Goal: Information Seeking & Learning: Learn about a topic

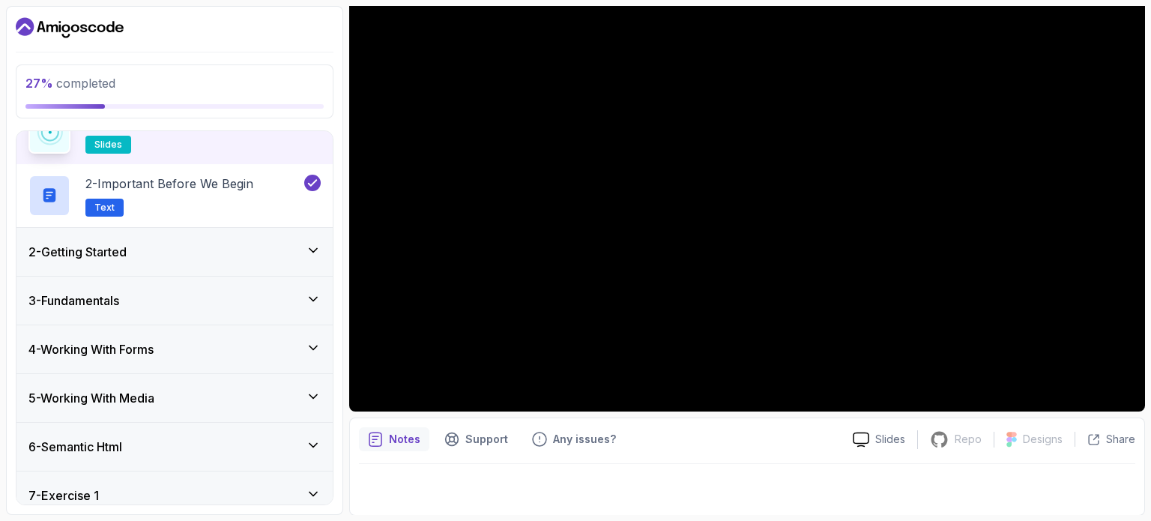
scroll to position [91, 0]
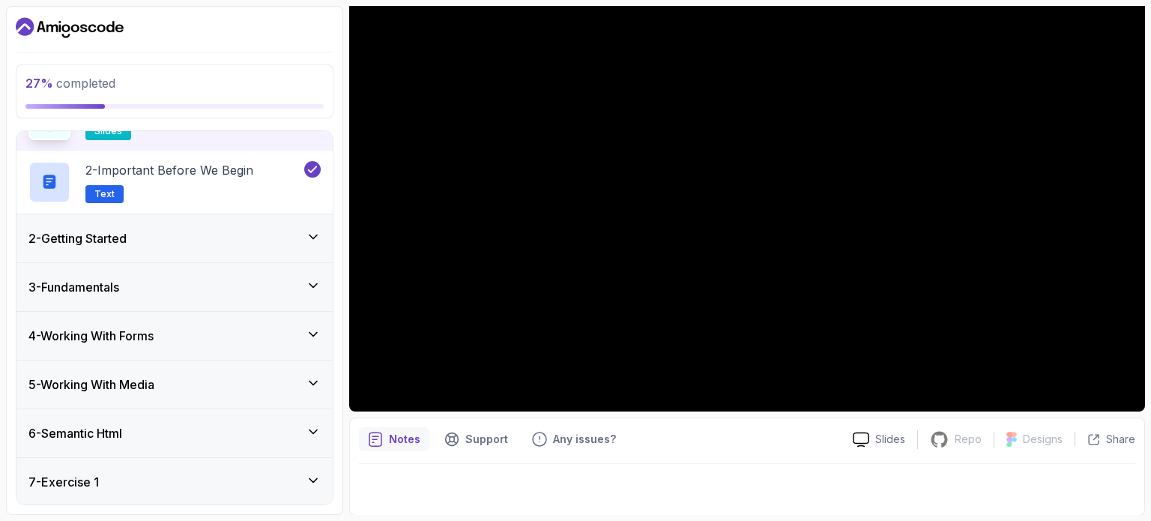
click at [250, 226] on div "2 - Getting Started" at bounding box center [174, 238] width 316 height 48
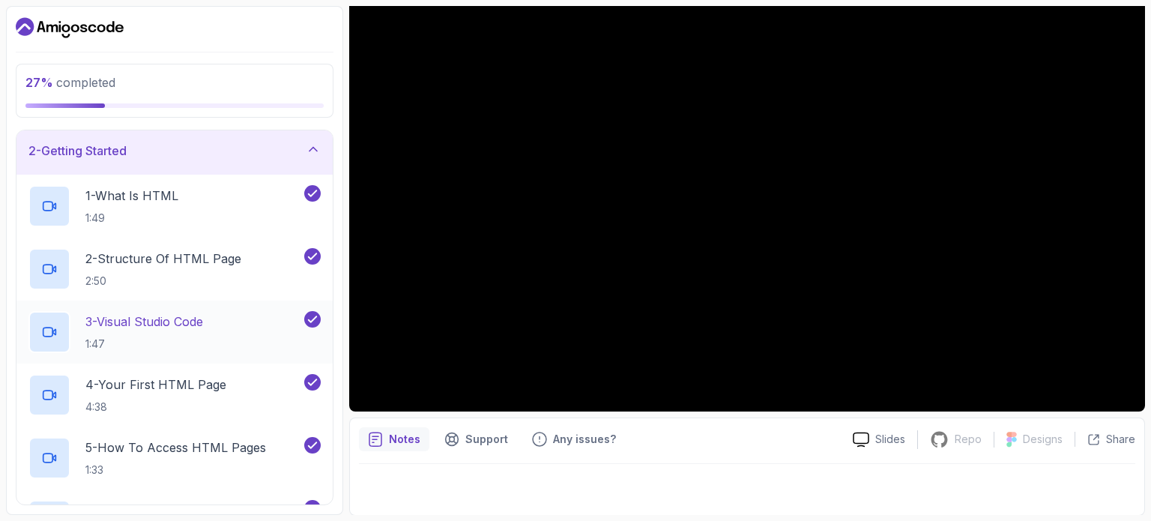
scroll to position [0, 0]
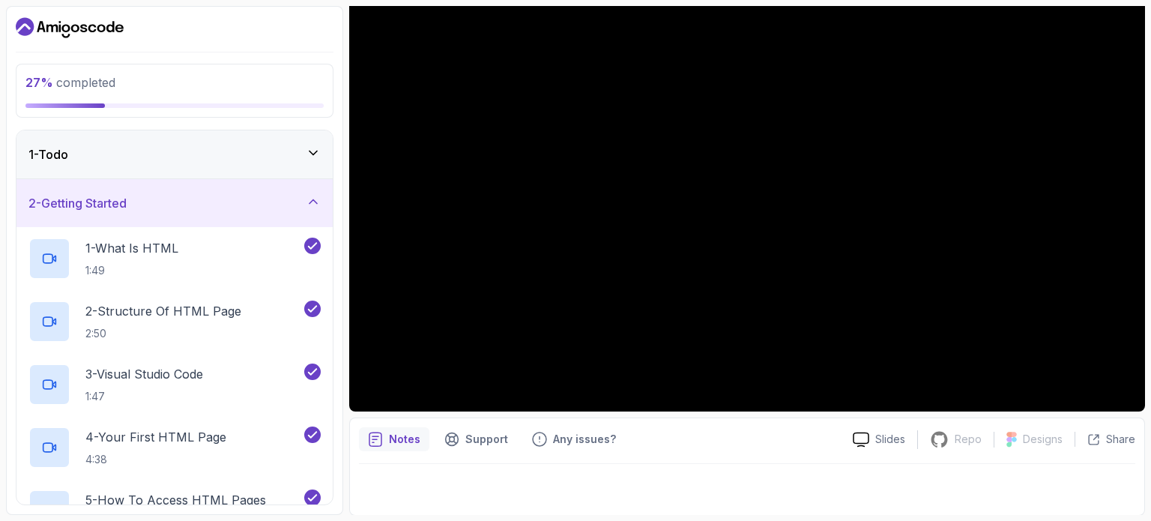
click at [261, 211] on div "2 - Getting Started" at bounding box center [174, 203] width 292 height 18
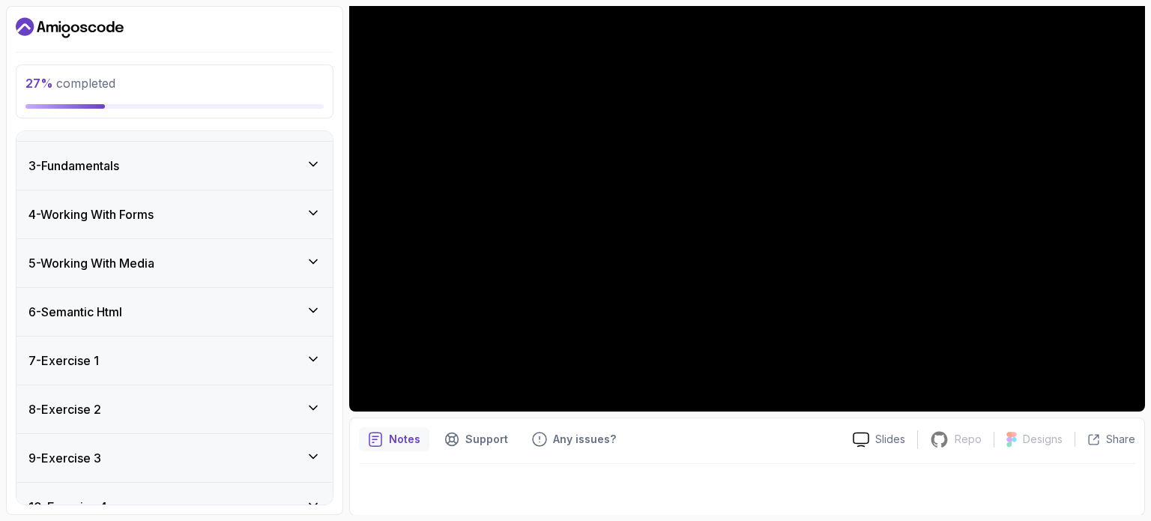
scroll to position [94, 0]
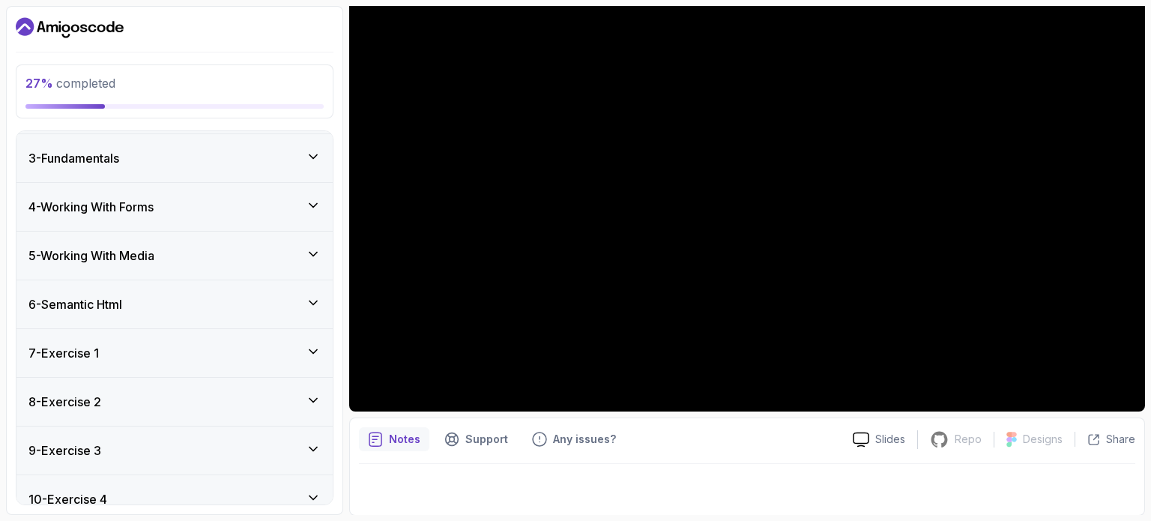
click at [252, 163] on div "3 - Fundamentals" at bounding box center [174, 158] width 292 height 18
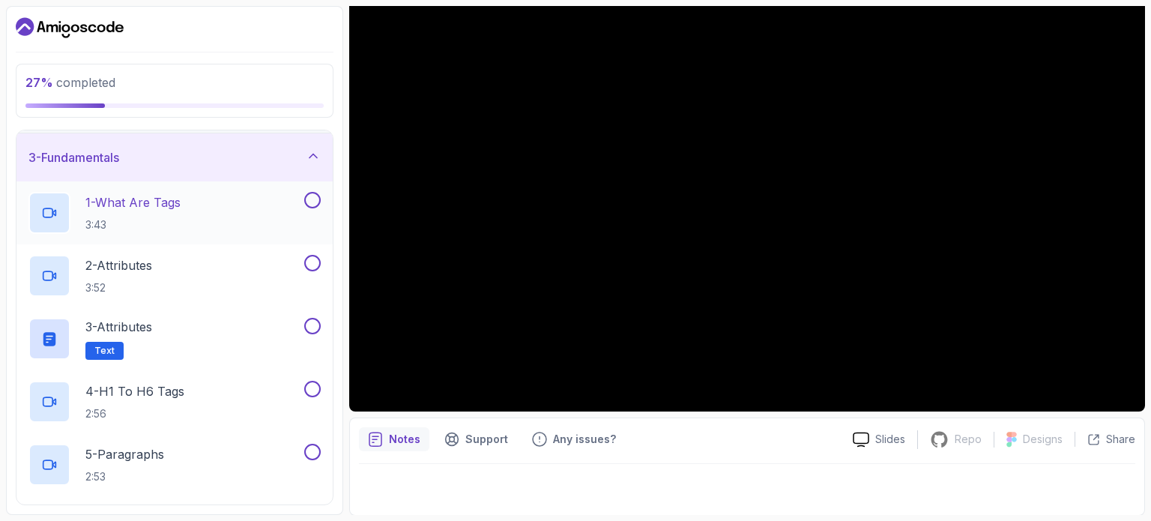
click at [213, 202] on div "1 - What Are Tags 3:43" at bounding box center [164, 213] width 273 height 42
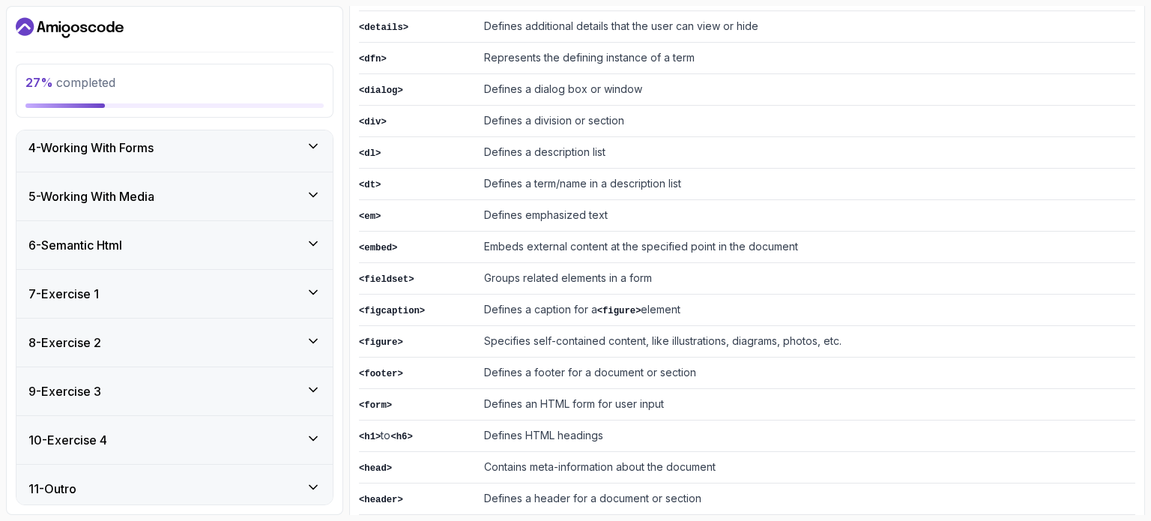
scroll to position [914, 0]
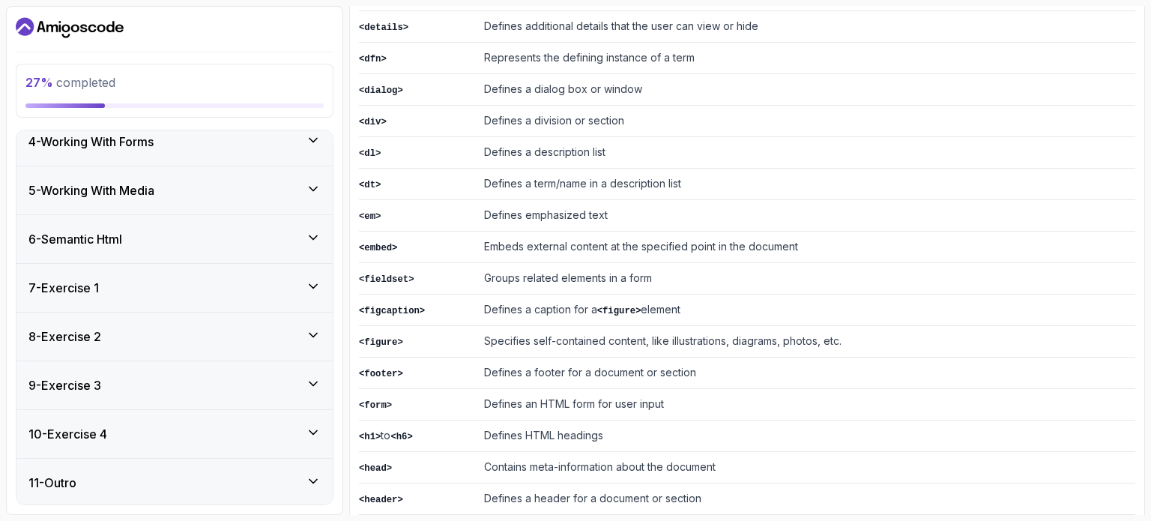
click at [234, 268] on div "7 - Exercise 1" at bounding box center [174, 288] width 316 height 48
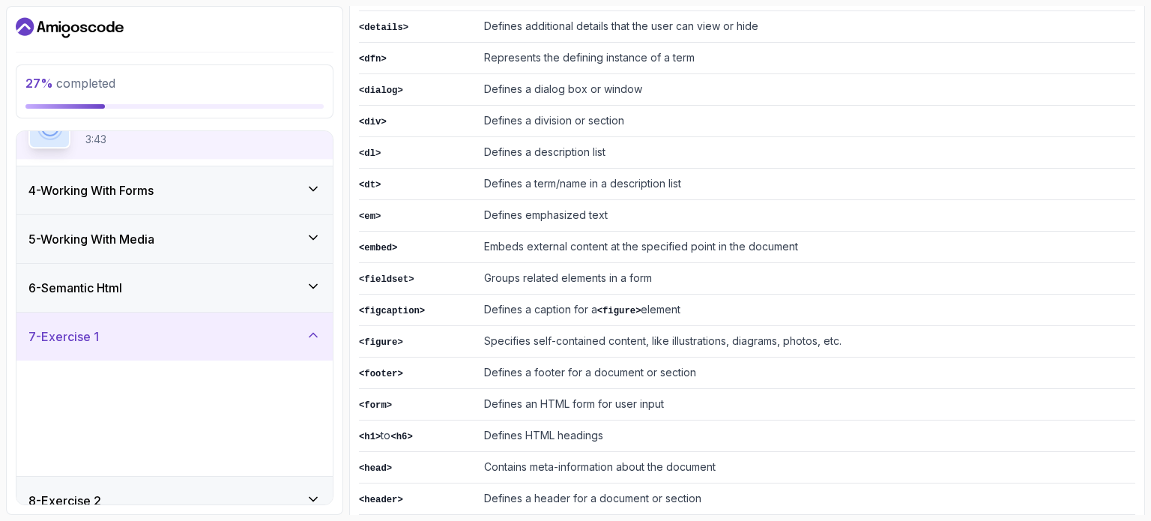
scroll to position [159, 0]
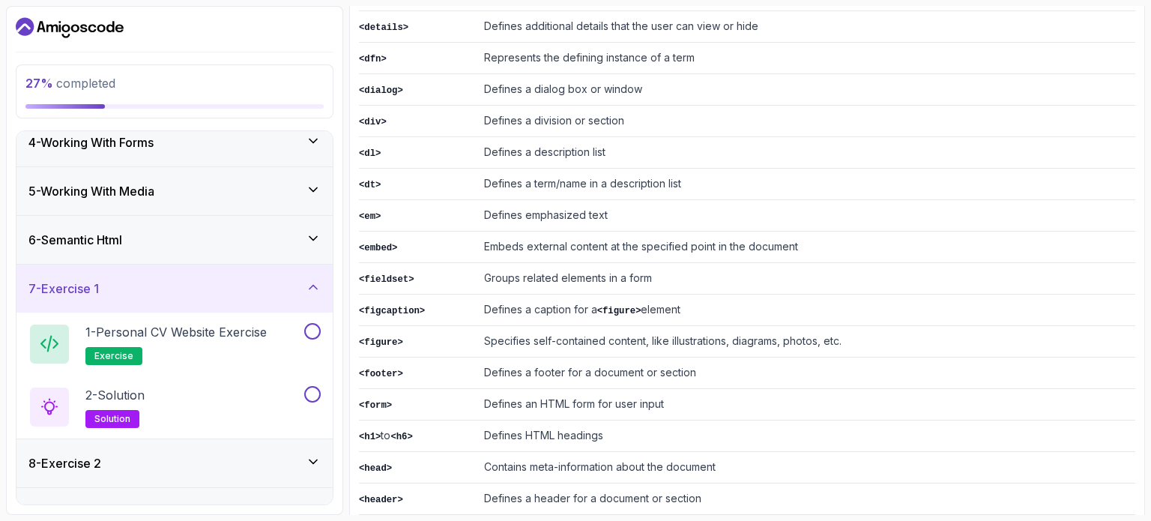
click at [234, 268] on div "7 - Exercise 1" at bounding box center [174, 288] width 316 height 48
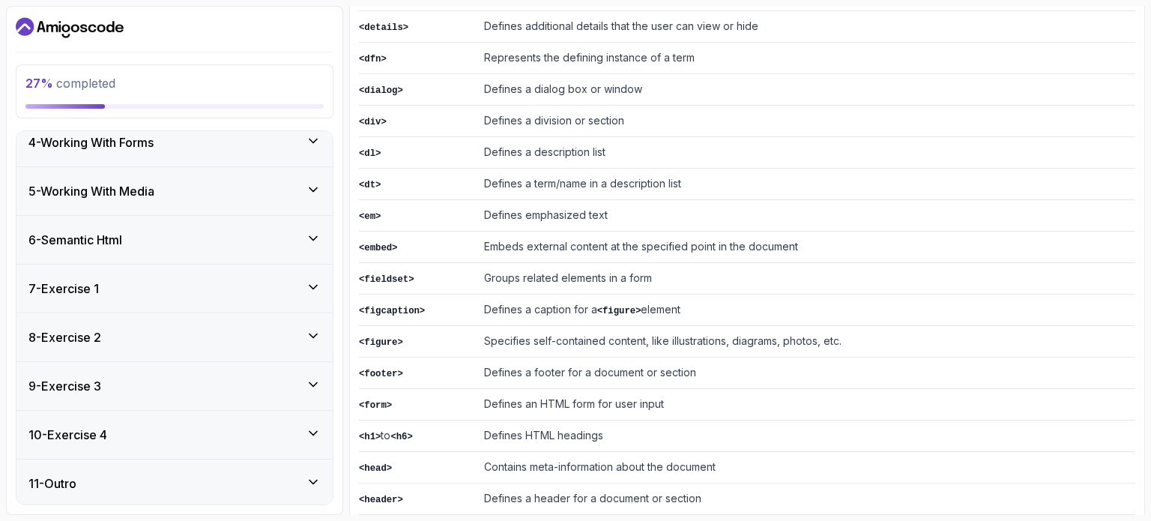
click at [234, 328] on div "8 - Exercise 2" at bounding box center [174, 337] width 292 height 18
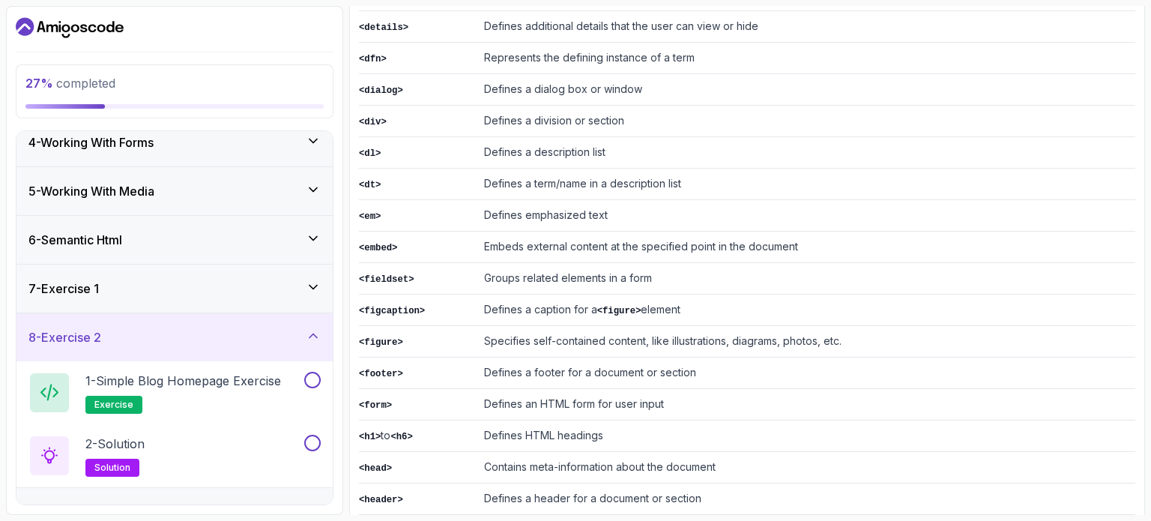
click at [234, 328] on div "8 - Exercise 2" at bounding box center [174, 337] width 292 height 18
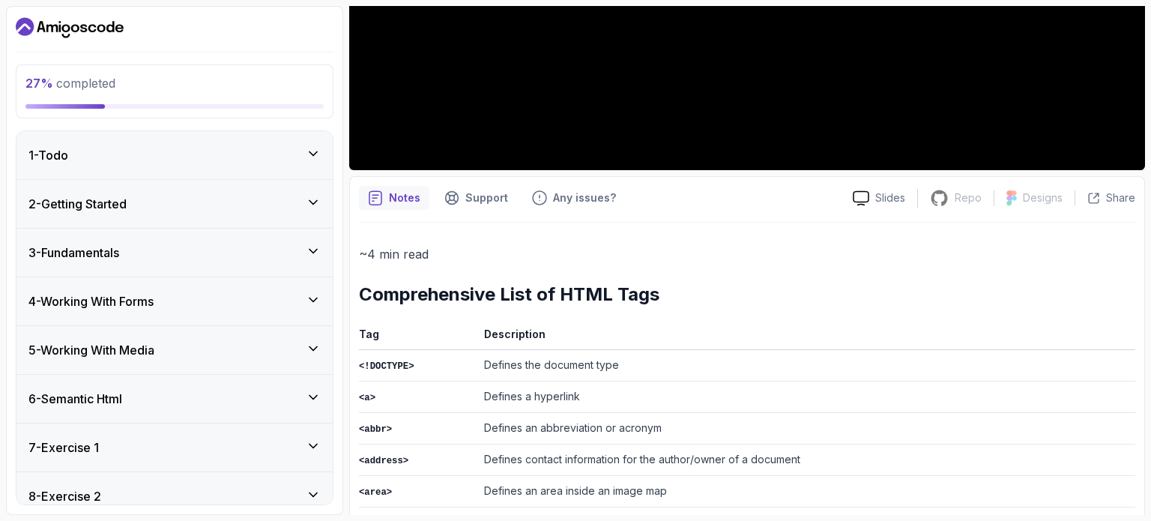
scroll to position [372, 0]
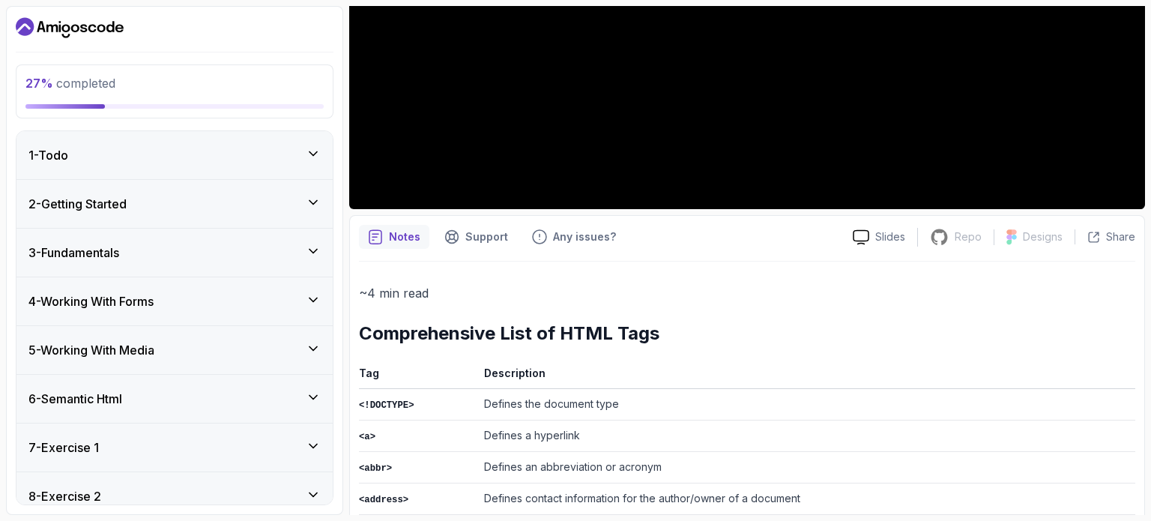
click at [255, 243] on div "3 - Fundamentals" at bounding box center [174, 252] width 292 height 18
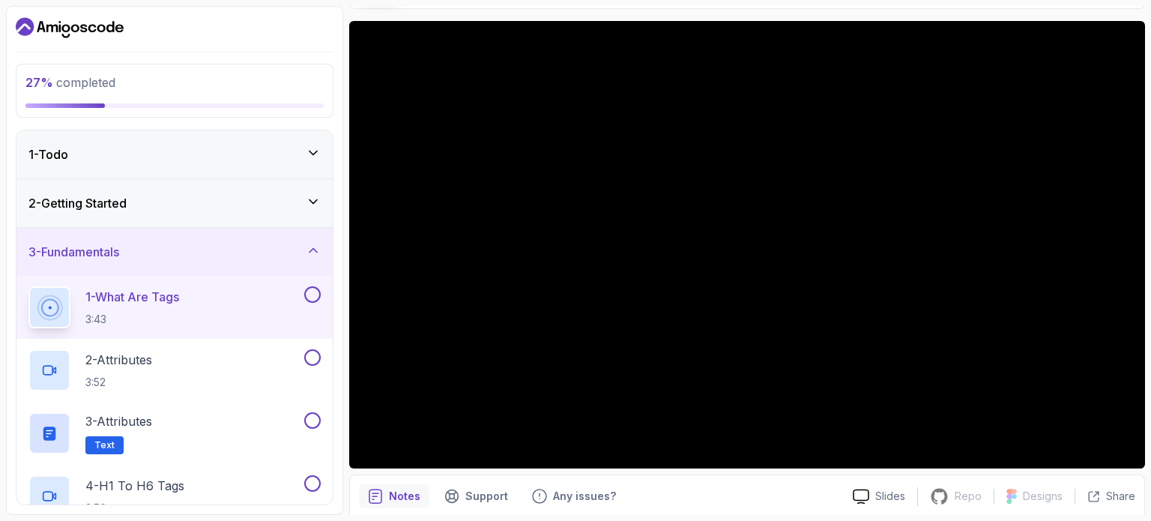
scroll to position [111, 0]
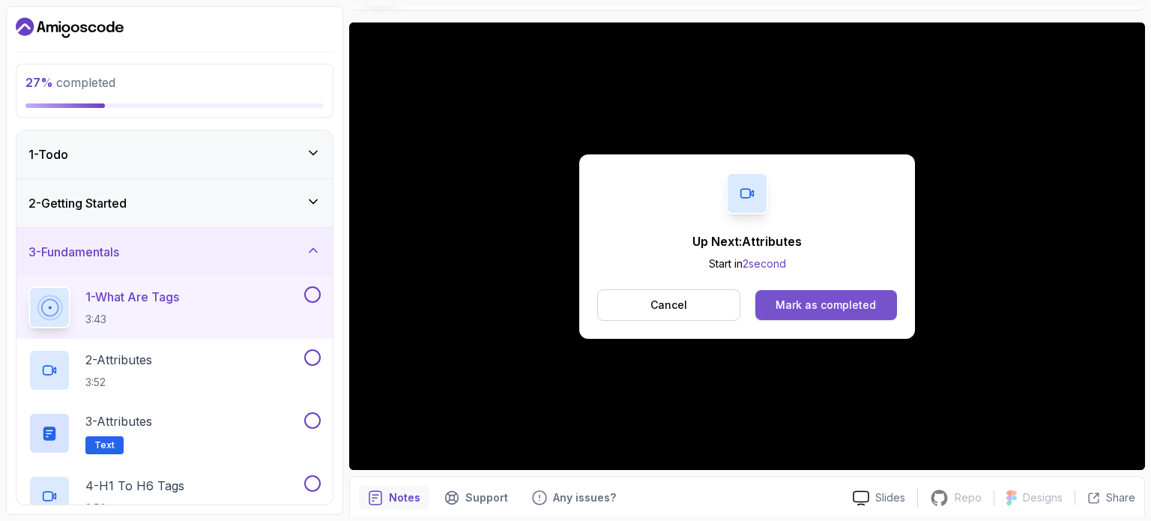
click at [826, 298] on div "Mark as completed" at bounding box center [825, 304] width 100 height 15
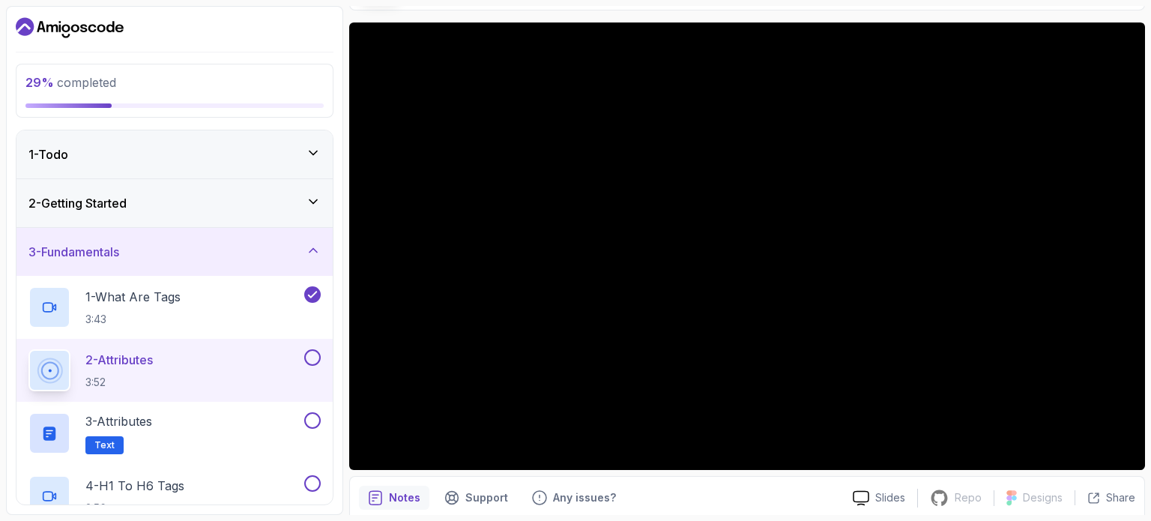
scroll to position [169, 0]
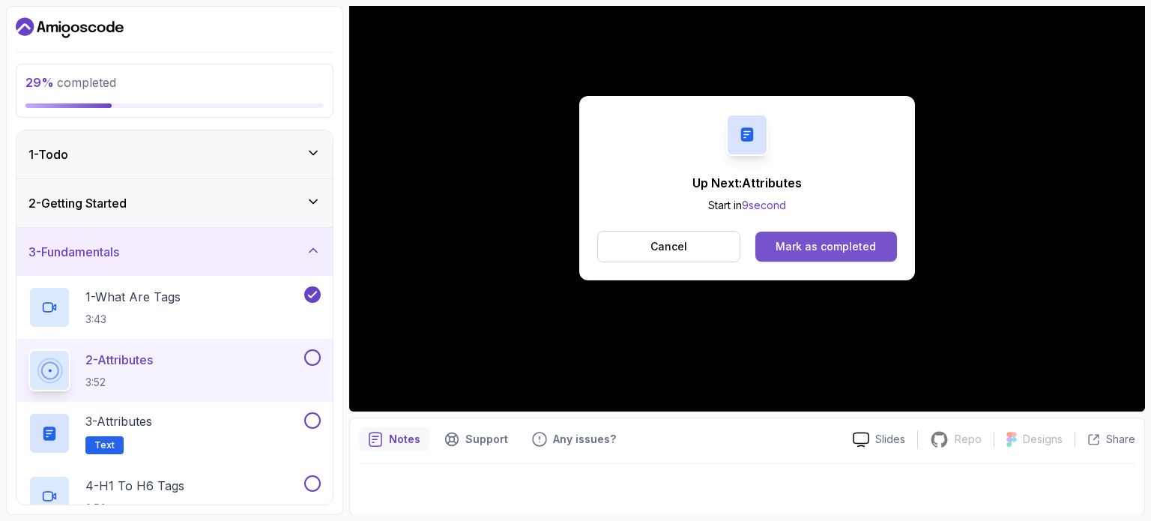
click at [801, 254] on button "Mark as completed" at bounding box center [826, 246] width 142 height 30
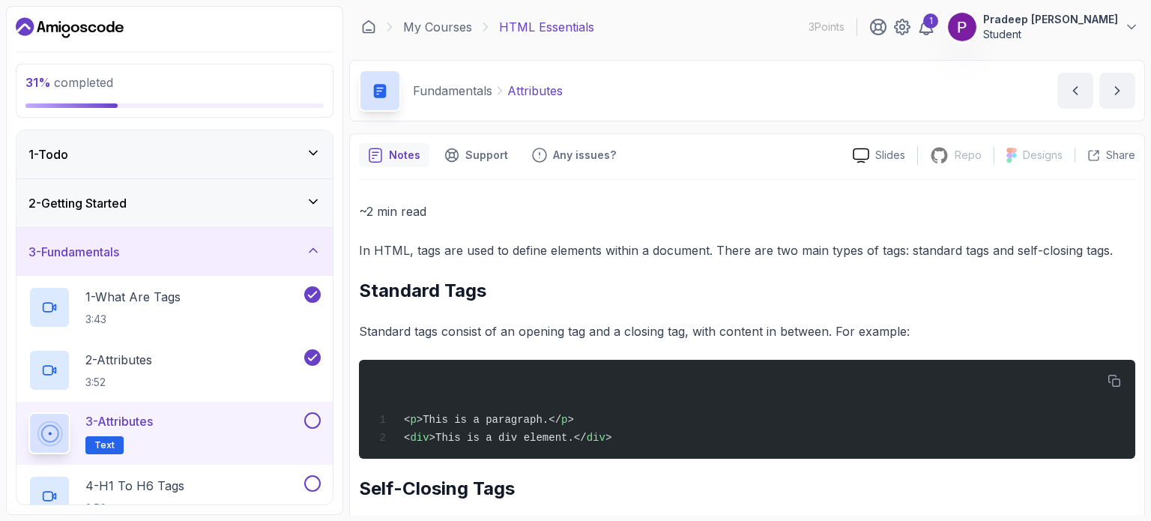
click at [310, 417] on button at bounding box center [312, 420] width 16 height 16
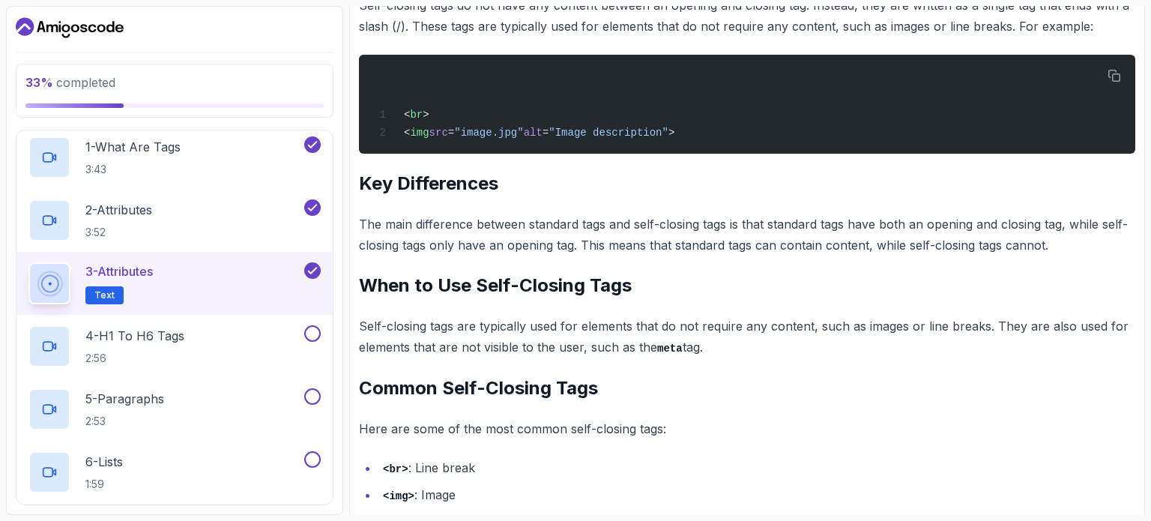
scroll to position [524, 0]
click at [309, 331] on button at bounding box center [312, 333] width 16 height 16
click at [214, 344] on div "4 - H1 To H6 Tags 2:56" at bounding box center [164, 346] width 273 height 42
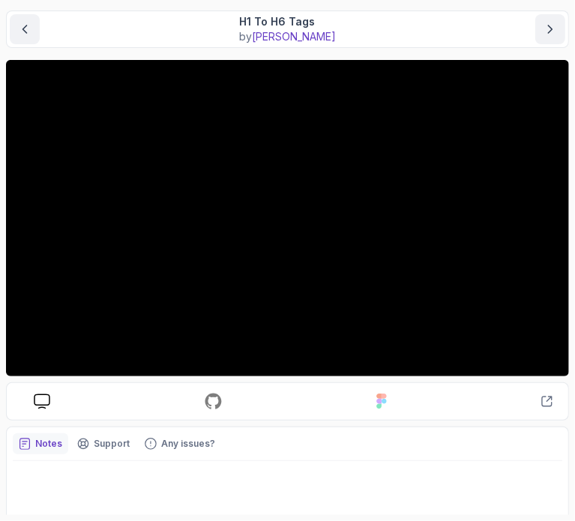
scroll to position [124, 0]
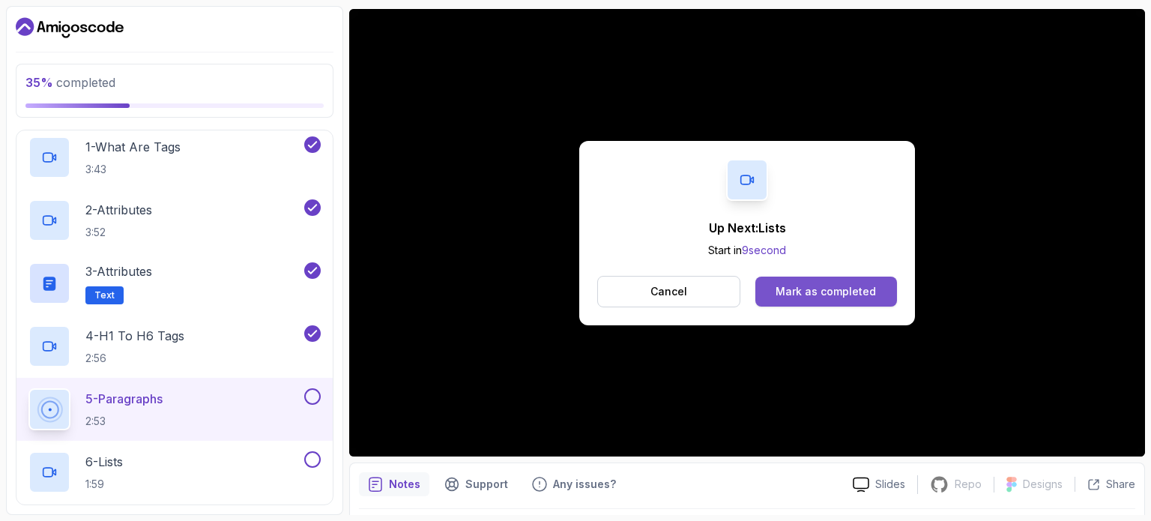
click at [797, 288] on div "Mark as completed" at bounding box center [825, 291] width 100 height 15
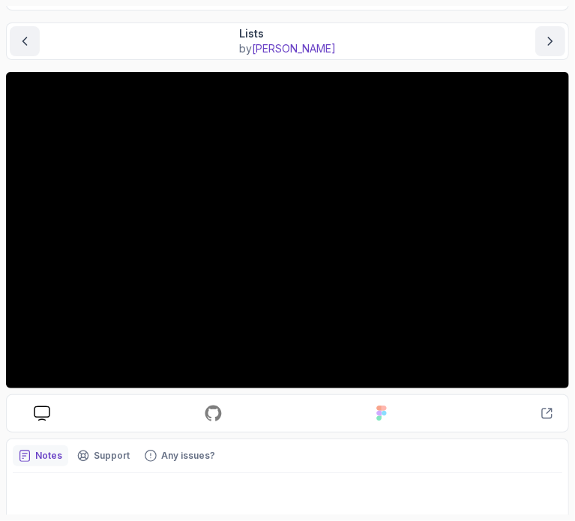
scroll to position [118, 0]
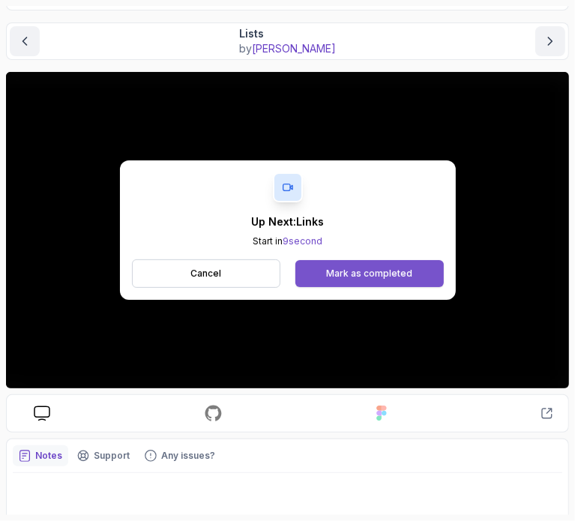
click at [348, 273] on div "Mark as completed" at bounding box center [369, 273] width 86 height 12
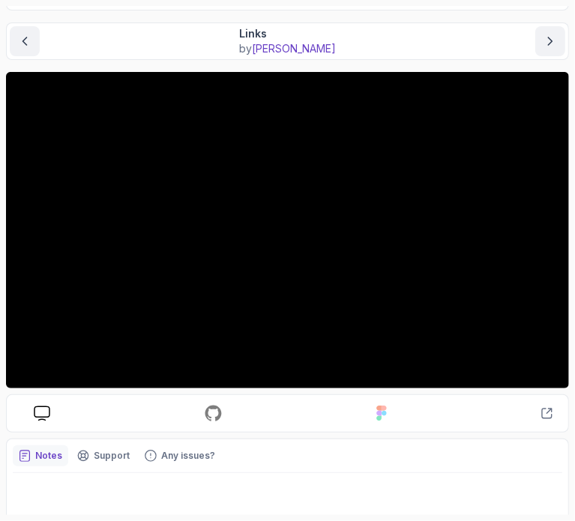
click at [245, 63] on main "My Courses HTML Essentials 3 Points 1 Pradeep Sai Lakshman Guniganti Student 3 …" at bounding box center [287, 260] width 563 height 509
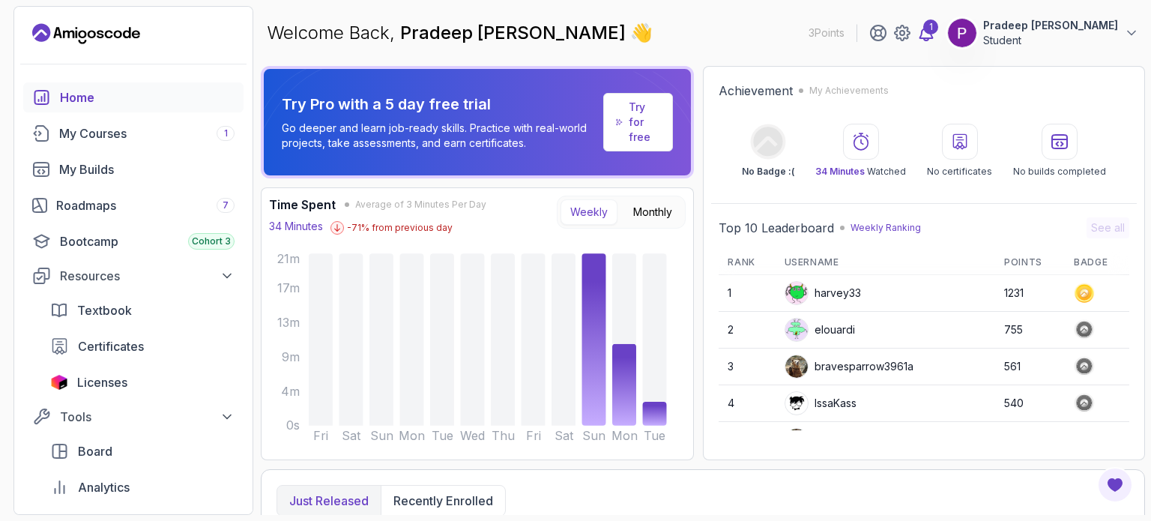
drag, startPoint x: 881, startPoint y: 42, endPoint x: 892, endPoint y: 38, distance: 11.8
click at [892, 38] on div "1 Pradeep Sai Lakshman Guniganti Student" at bounding box center [1004, 33] width 270 height 30
click at [920, 38] on icon at bounding box center [926, 32] width 13 height 15
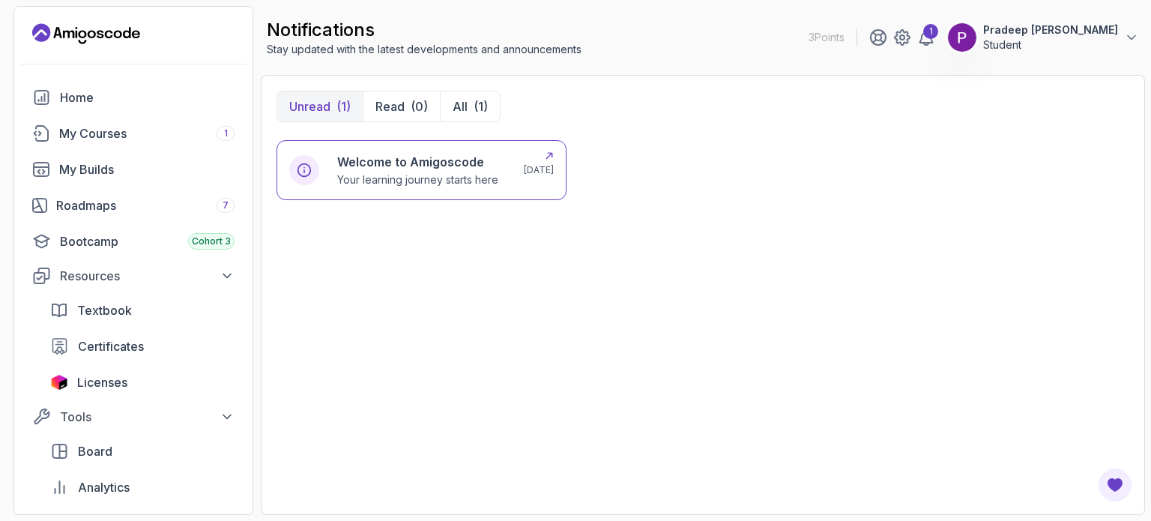
click at [399, 161] on h6 "Welcome to Amigoscode" at bounding box center [417, 162] width 161 height 18
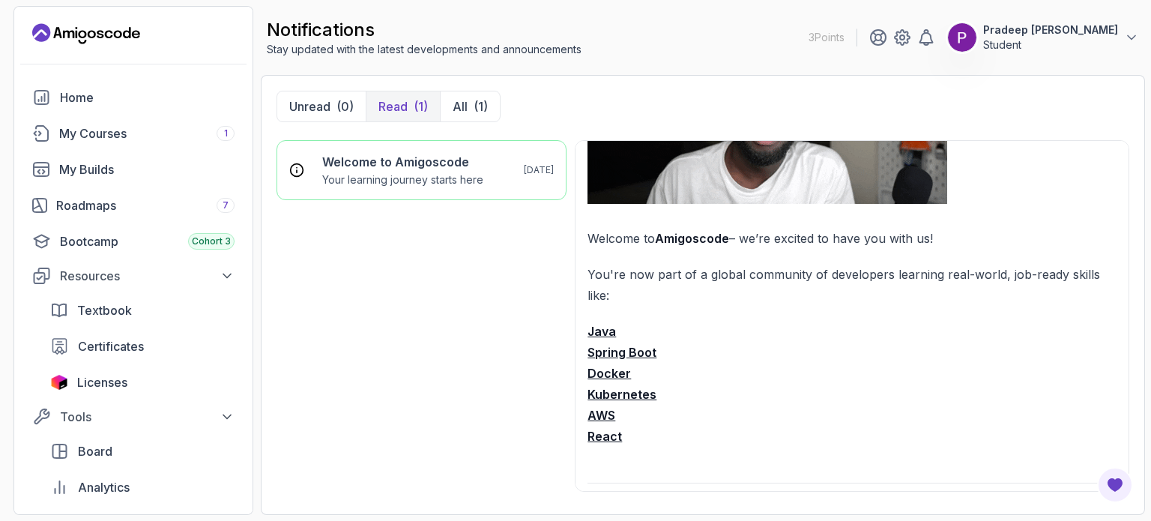
scroll to position [204, 0]
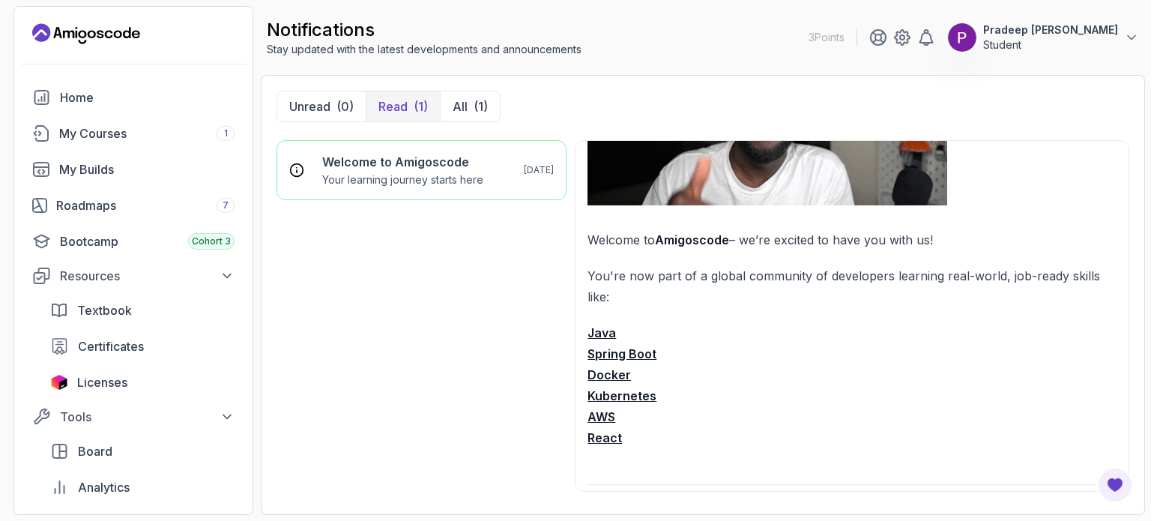
click at [596, 332] on strong "Java" at bounding box center [601, 332] width 28 height 15
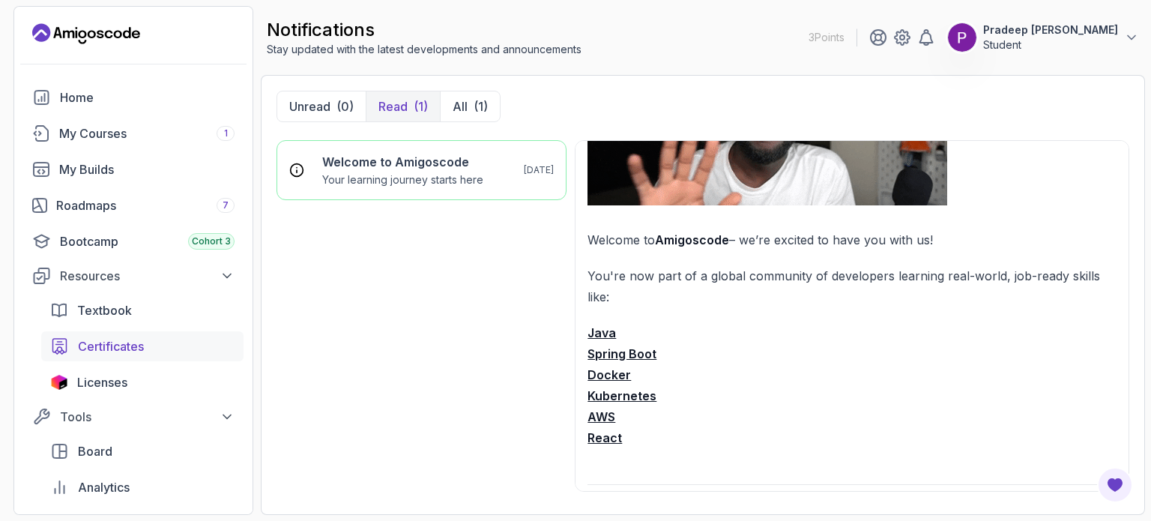
click at [116, 356] on link "Certificates" at bounding box center [142, 346] width 202 height 30
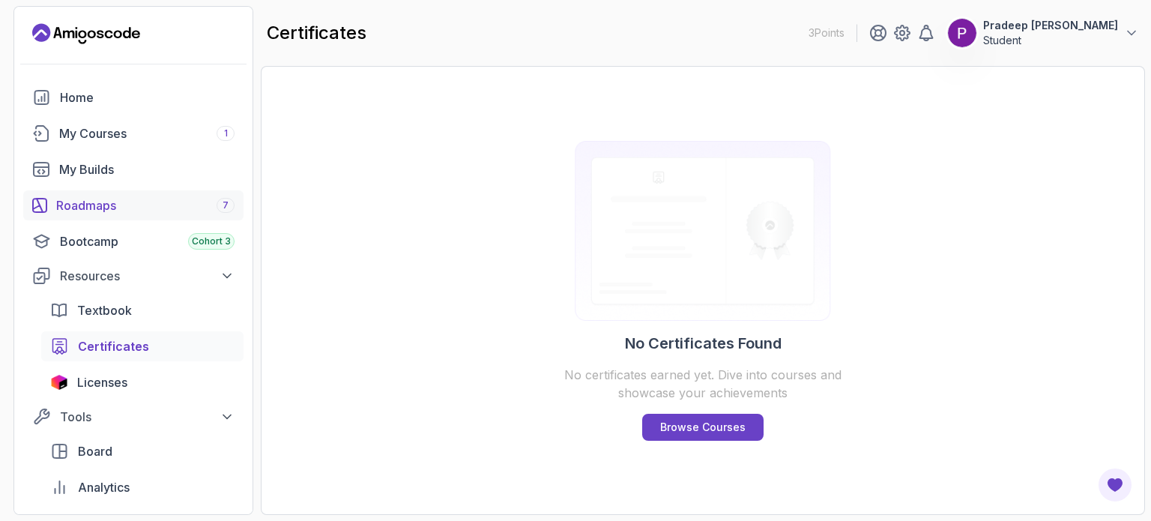
click at [150, 208] on div "Roadmaps 7" at bounding box center [145, 205] width 178 height 18
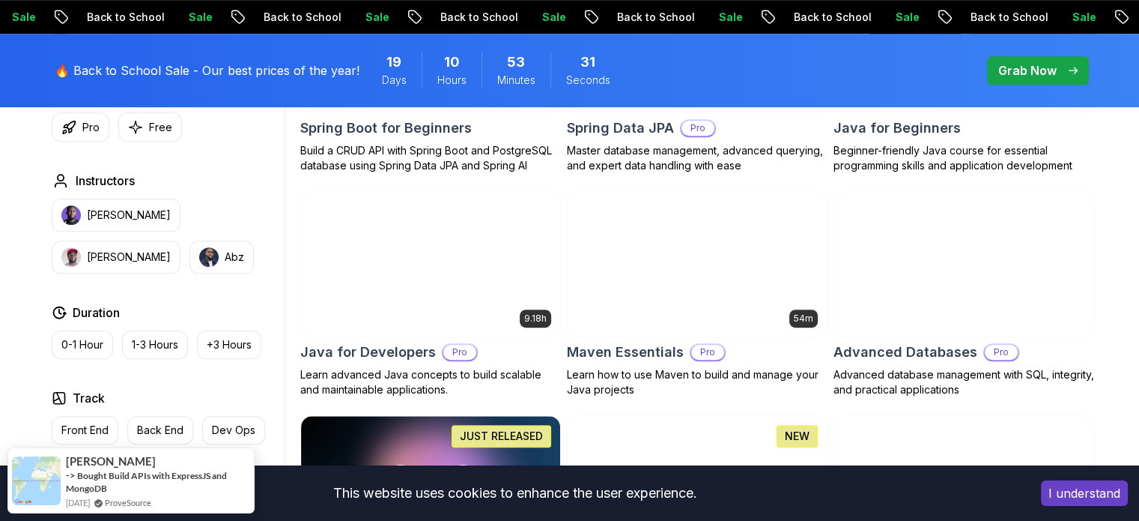
scroll to position [853, 0]
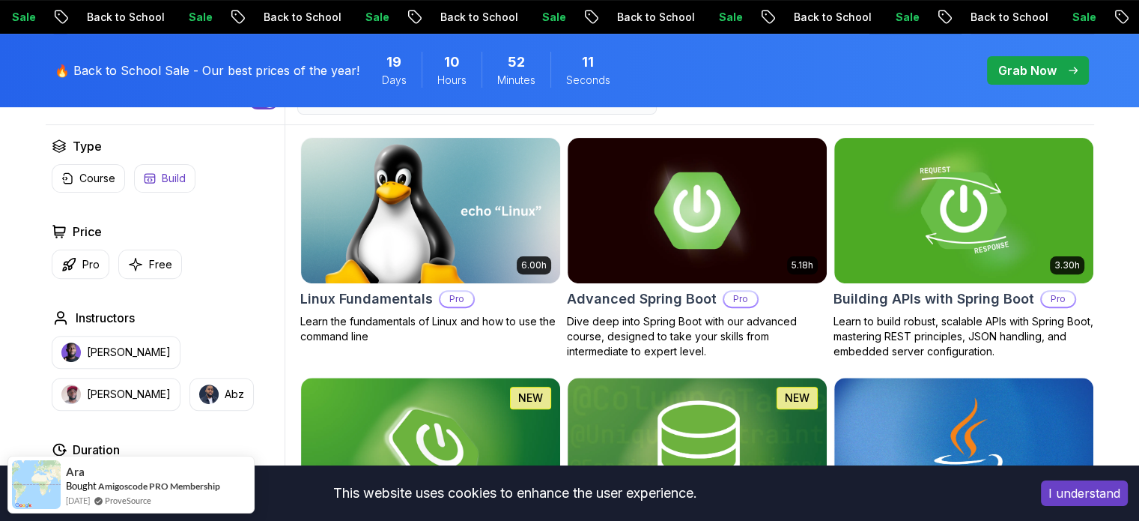
scroll to position [443, 0]
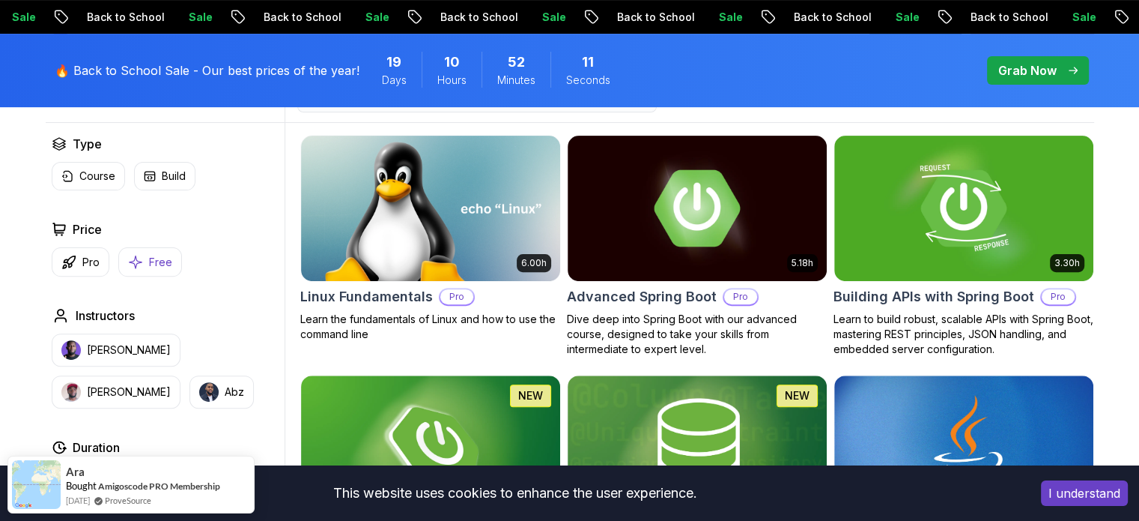
click at [156, 258] on p "Free" at bounding box center [160, 262] width 23 height 15
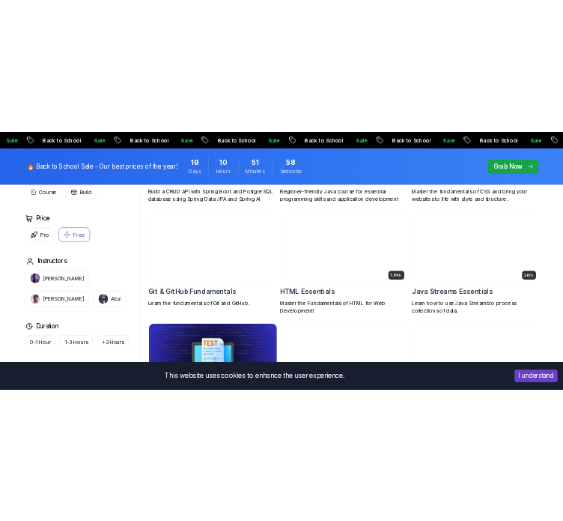
scroll to position [604, 0]
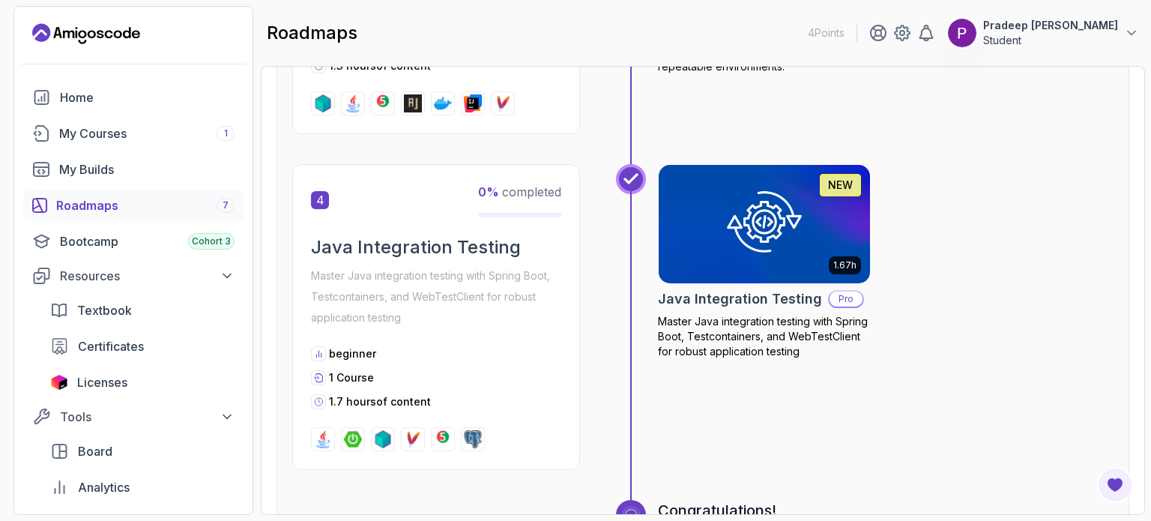
scroll to position [1482, 0]
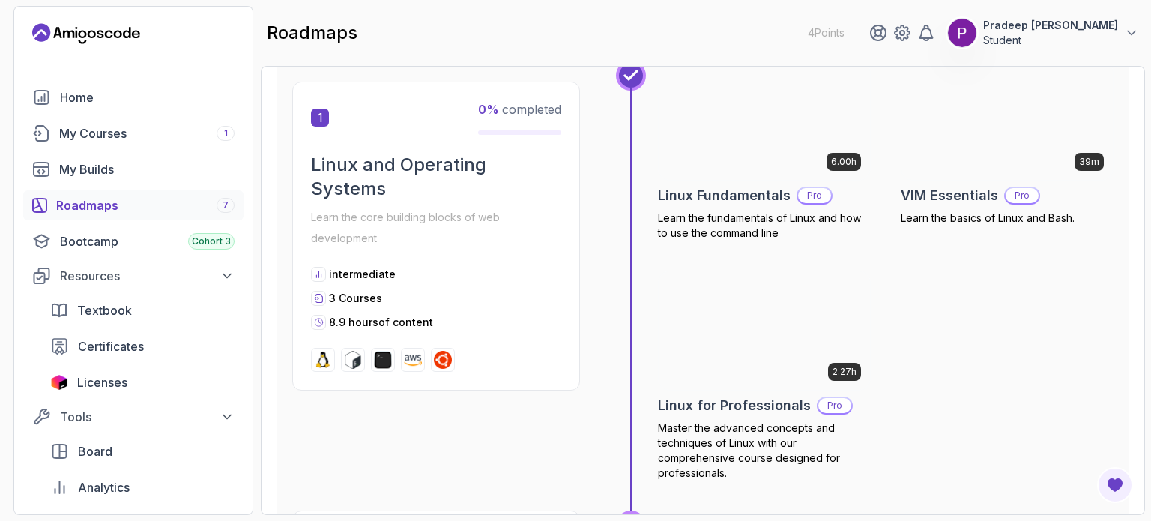
scroll to position [330, 0]
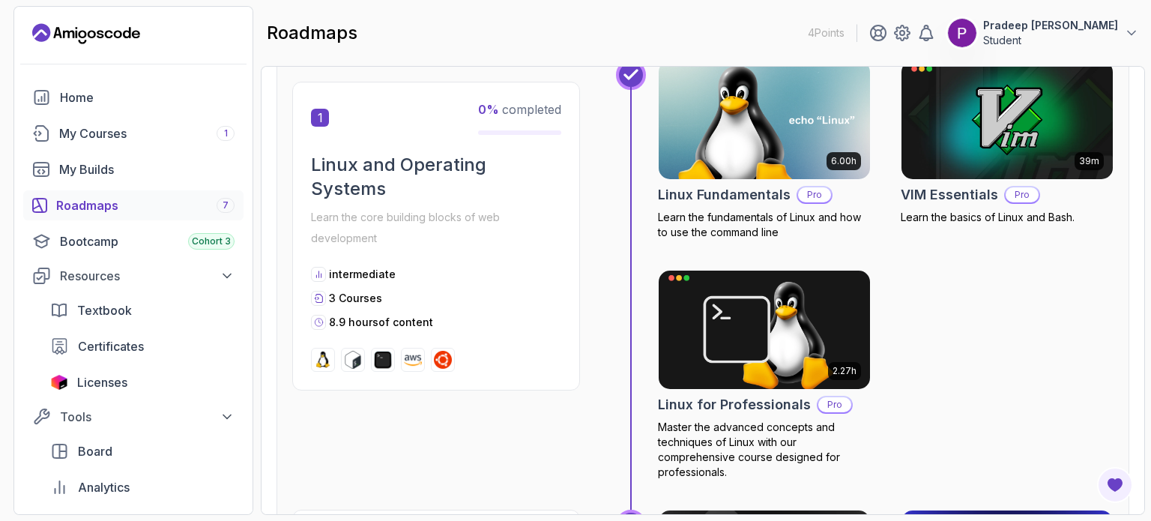
click at [633, 79] on icon at bounding box center [630, 74] width 15 height 15
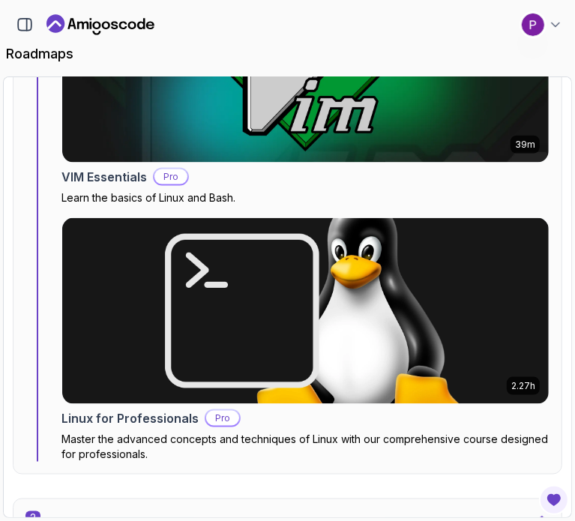
scroll to position [1001, 0]
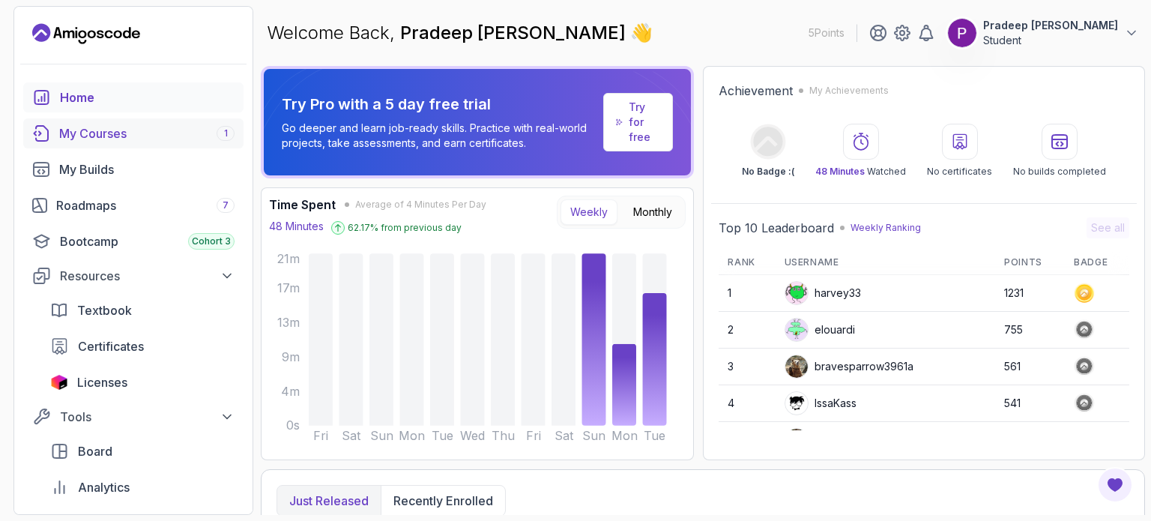
click at [130, 134] on div "My Courses 1" at bounding box center [146, 133] width 175 height 18
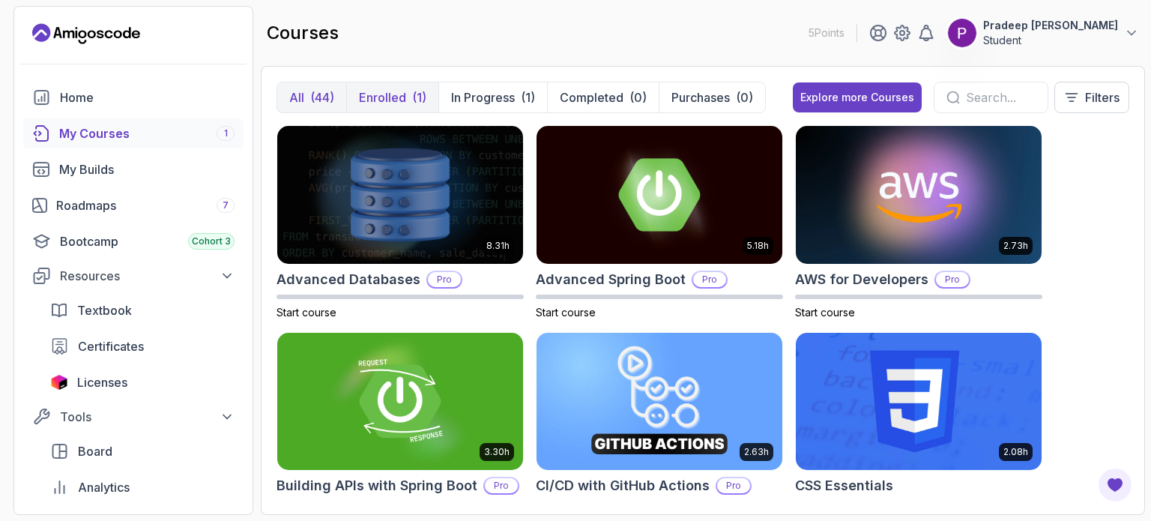
click at [399, 92] on p "Enrolled" at bounding box center [382, 97] width 47 height 18
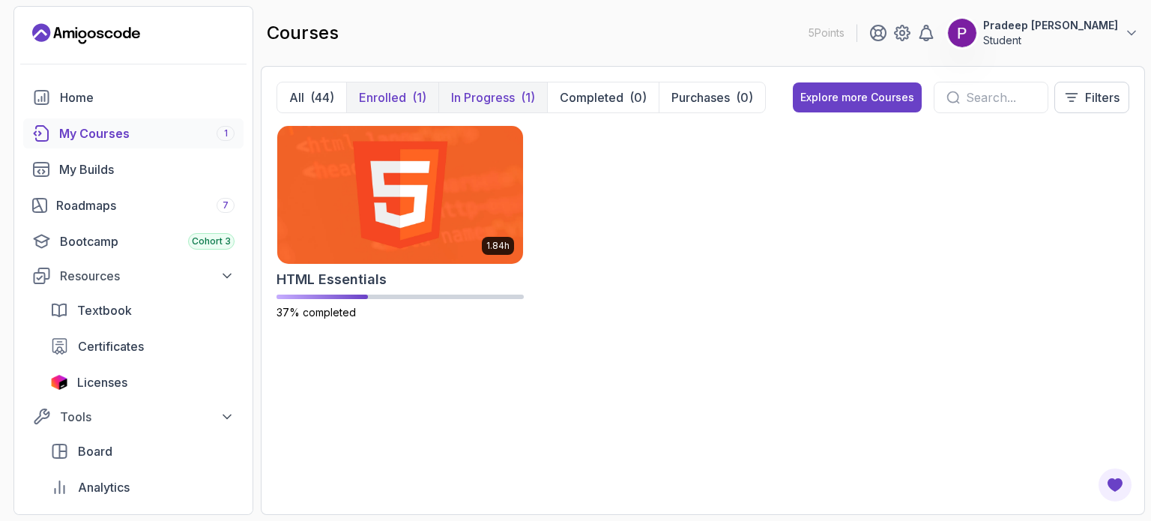
click at [467, 94] on p "In Progress" at bounding box center [483, 97] width 64 height 18
click at [319, 92] on div "(44)" at bounding box center [322, 97] width 24 height 18
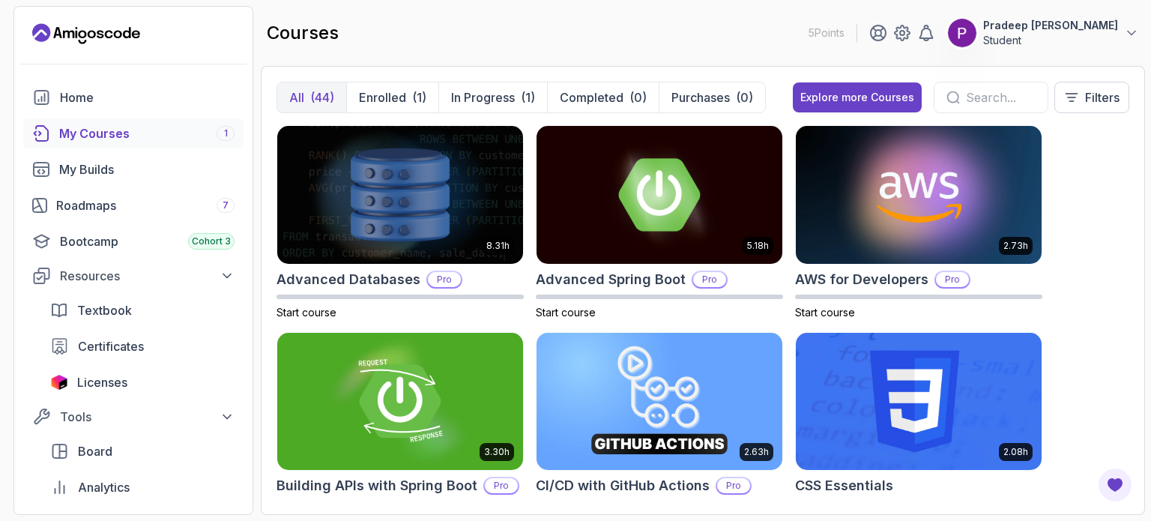
click at [939, 98] on div at bounding box center [990, 97] width 115 height 31
click at [978, 90] on input "text" at bounding box center [1001, 97] width 70 height 18
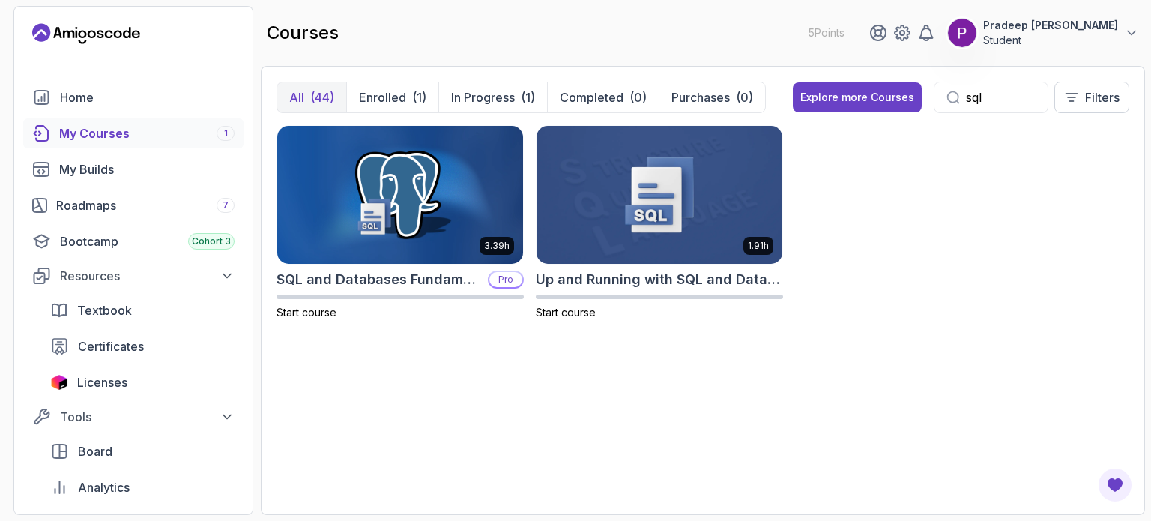
type input "sql"
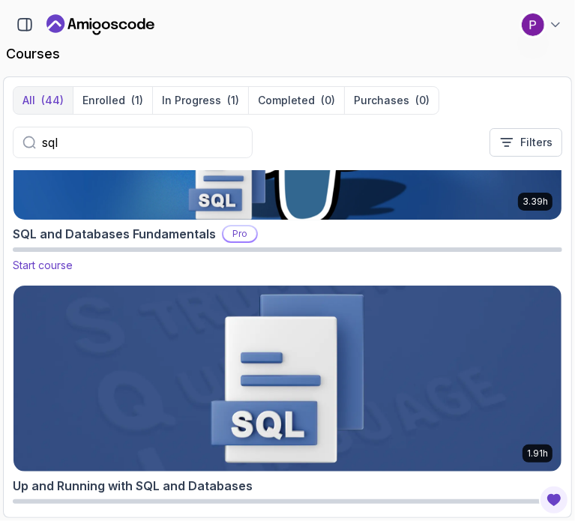
scroll to position [170, 0]
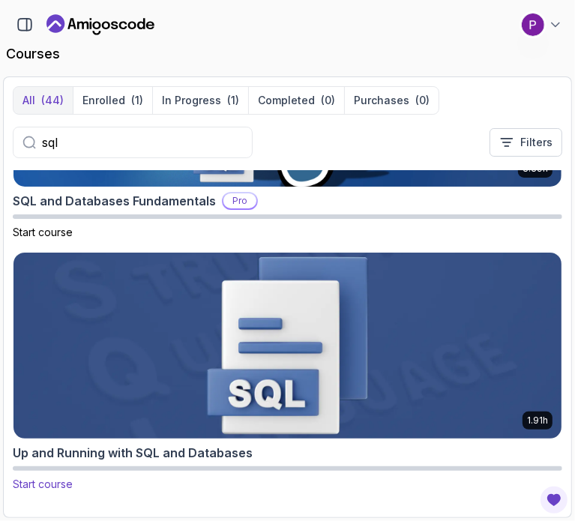
drag, startPoint x: 298, startPoint y: 336, endPoint x: 265, endPoint y: 333, distance: 33.2
click at [265, 333] on img at bounding box center [287, 345] width 575 height 195
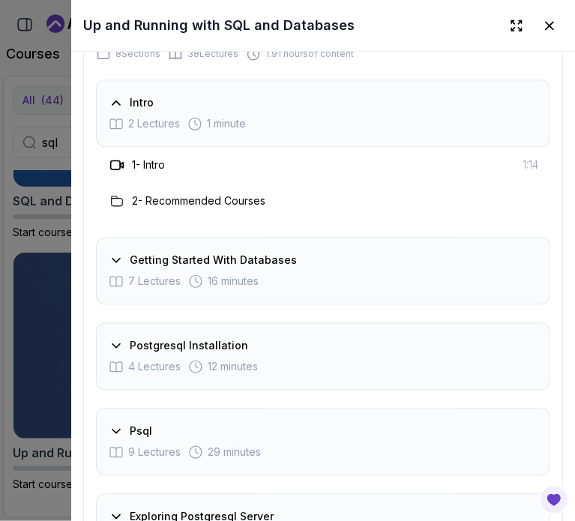
scroll to position [1827, 0]
click at [261, 253] on h3 "Getting Started With Databases" at bounding box center [213, 260] width 167 height 15
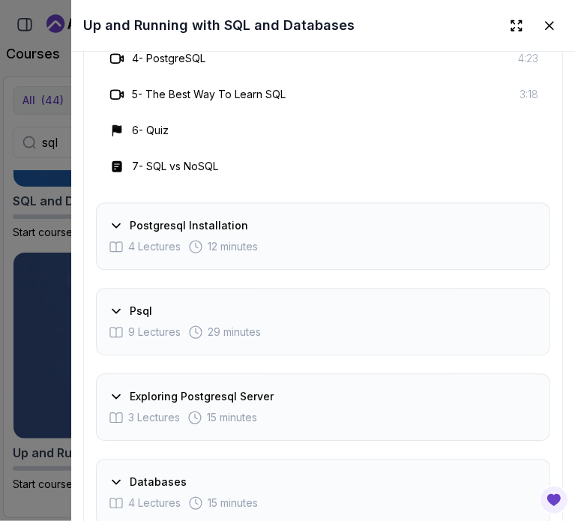
scroll to position [2167, 0]
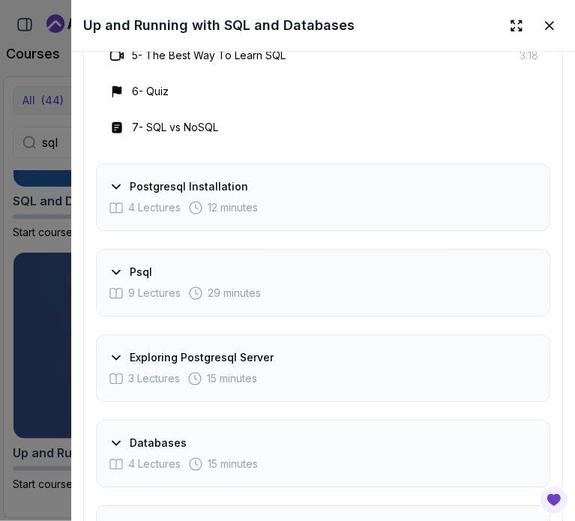
click at [270, 181] on div "Postgresql Installation" at bounding box center [323, 186] width 429 height 15
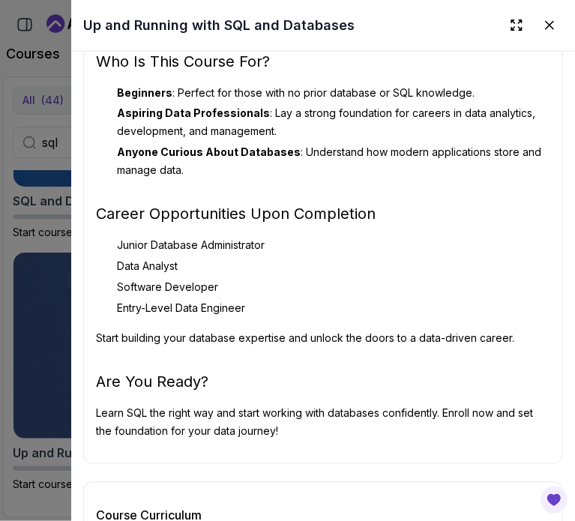
scroll to position [1357, 0]
